Goal: Task Accomplishment & Management: Manage account settings

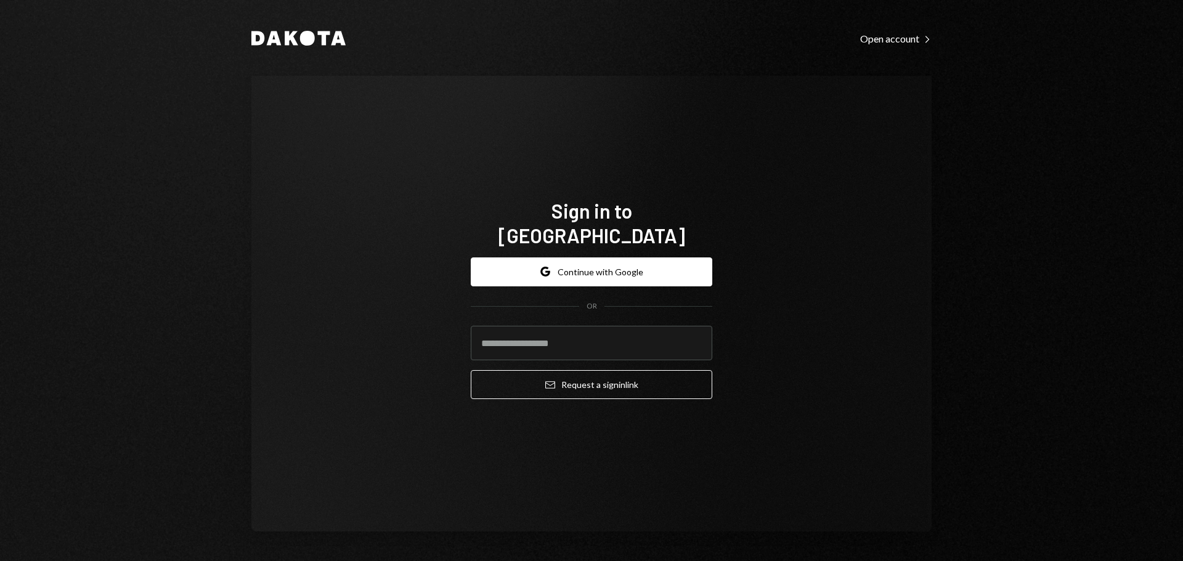
type input "**********"
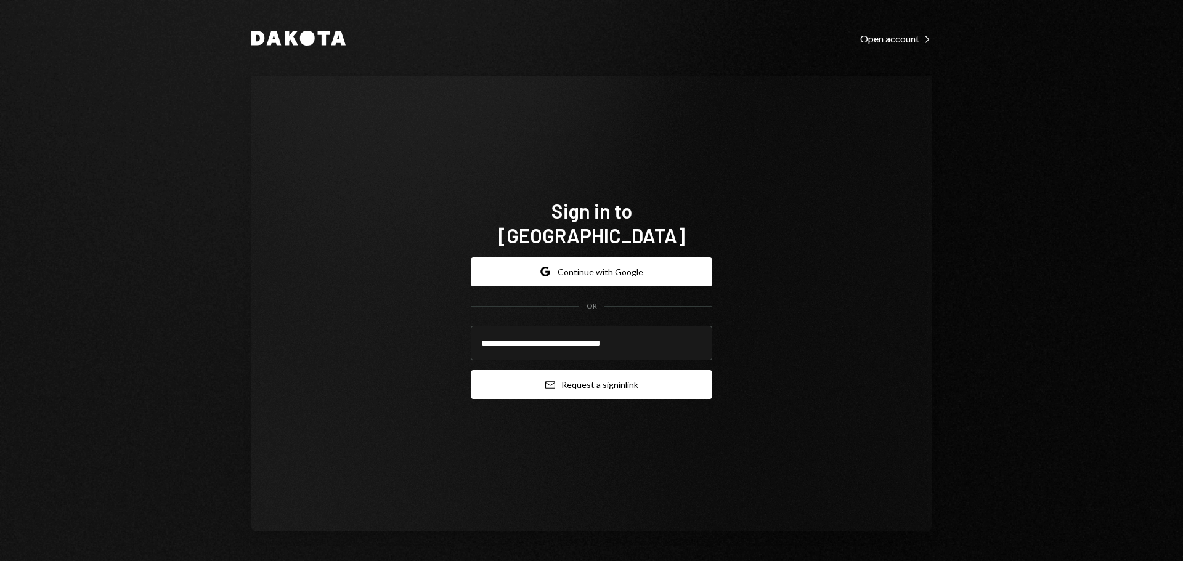
click at [549, 381] on icon "submit" at bounding box center [550, 384] width 10 height 7
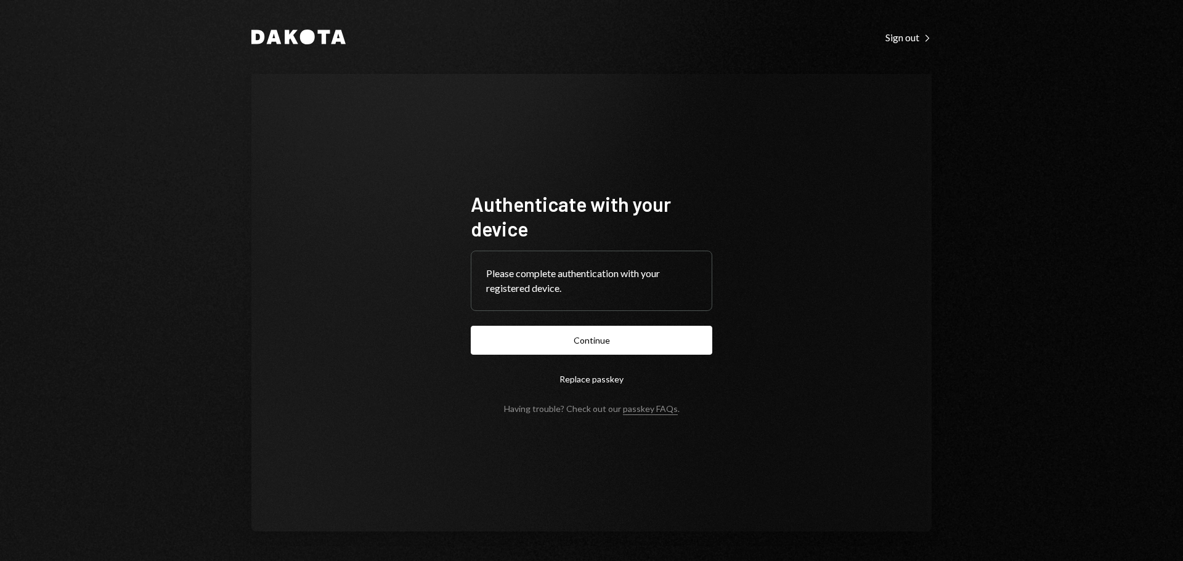
click at [531, 335] on button "Continue" at bounding box center [592, 340] width 242 height 29
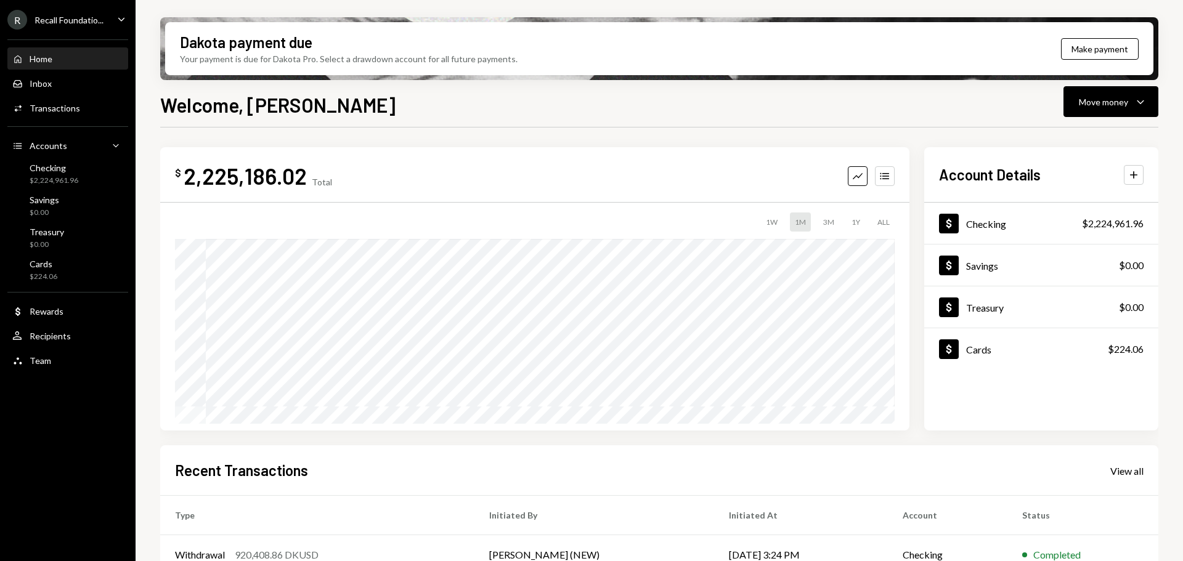
click at [75, 19] on div "Recall Foundatio..." at bounding box center [69, 20] width 69 height 10
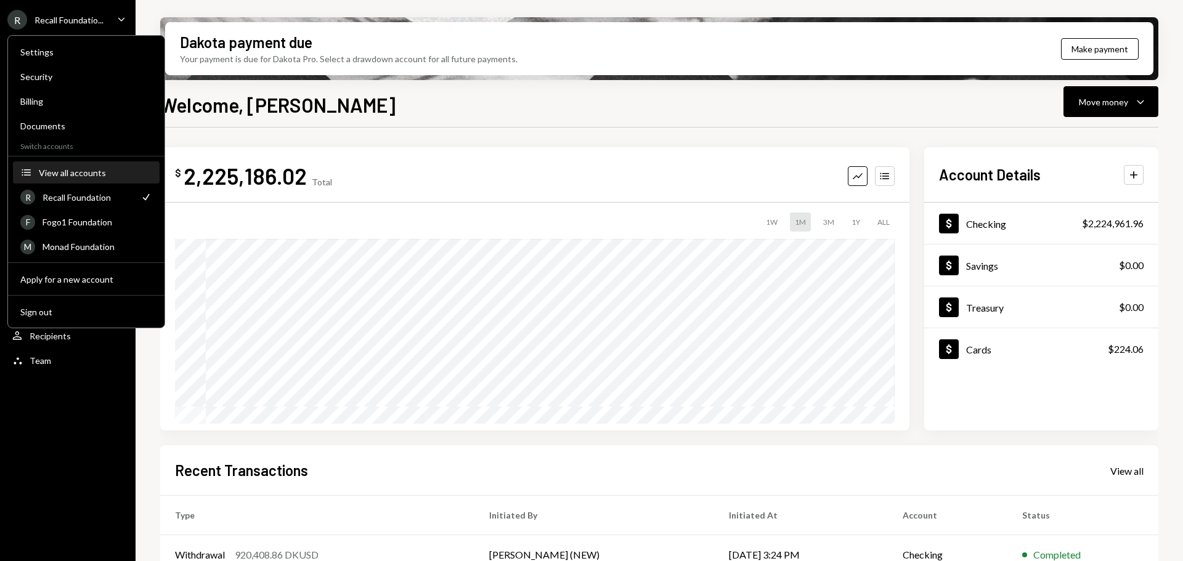
click at [84, 181] on button "Accounts View all accounts" at bounding box center [86, 173] width 147 height 22
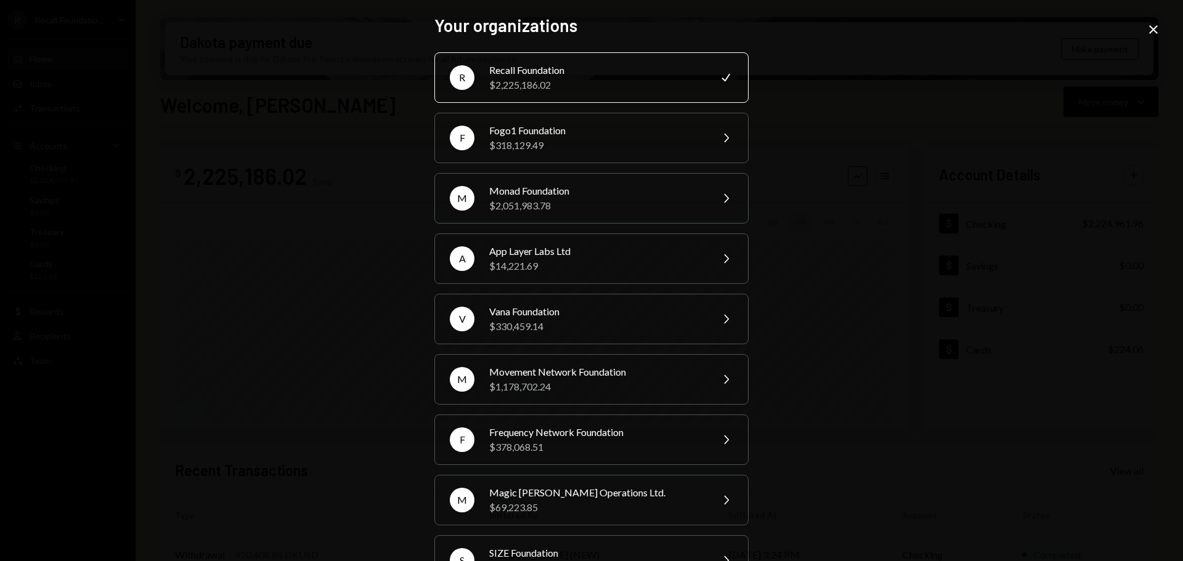
click at [1154, 28] on icon "Close" at bounding box center [1153, 29] width 15 height 15
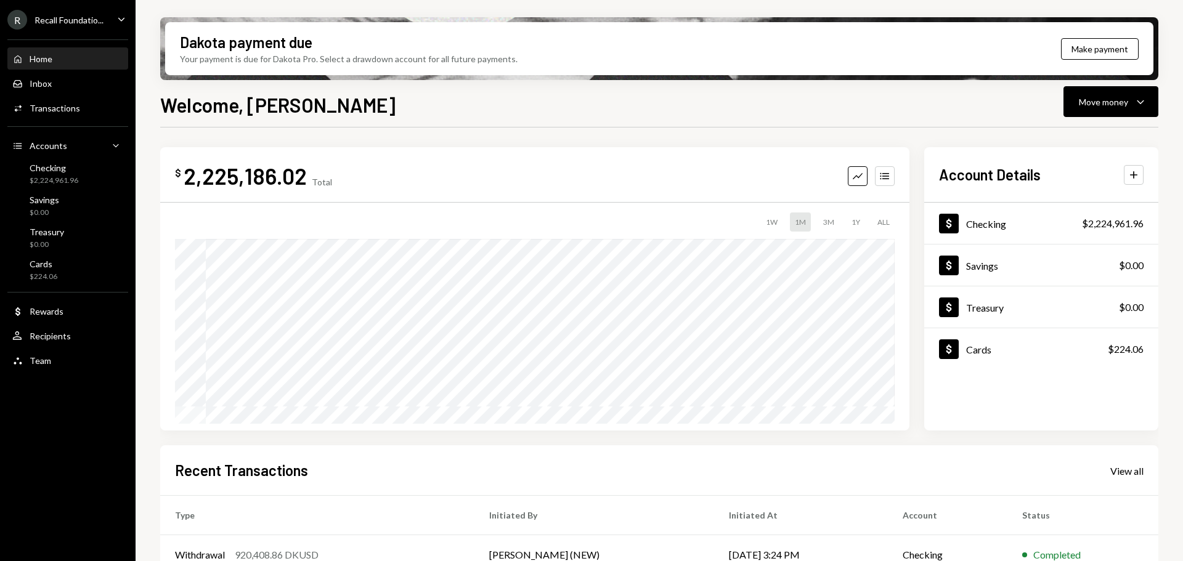
click at [75, 18] on div "Recall Foundatio..." at bounding box center [69, 20] width 69 height 10
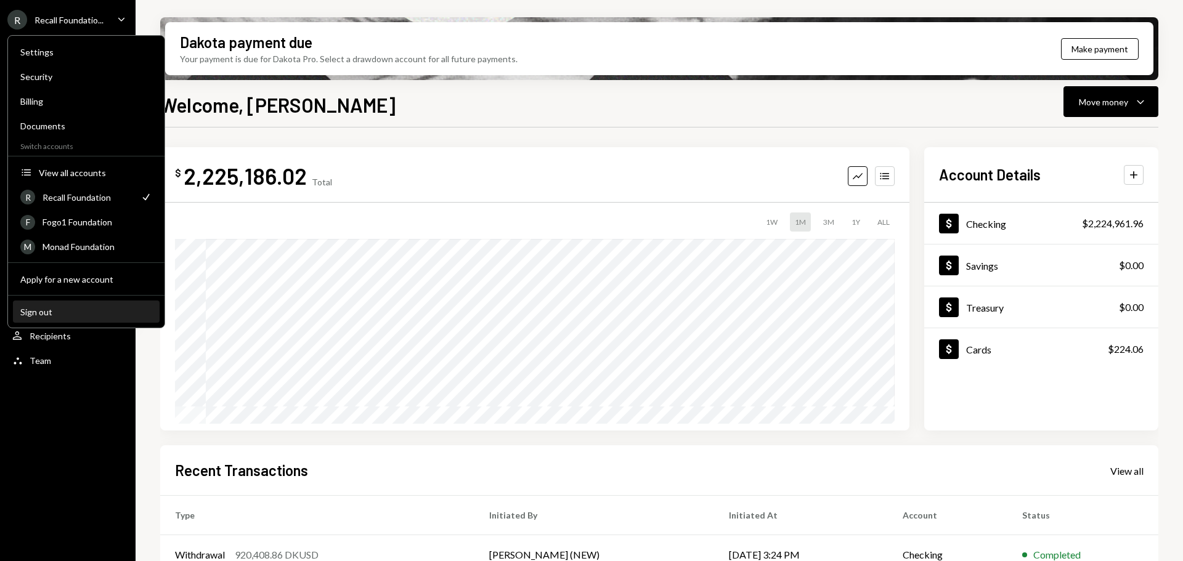
click at [70, 309] on div "Sign out" at bounding box center [86, 312] width 132 height 10
